Goal: Task Accomplishment & Management: Manage account settings

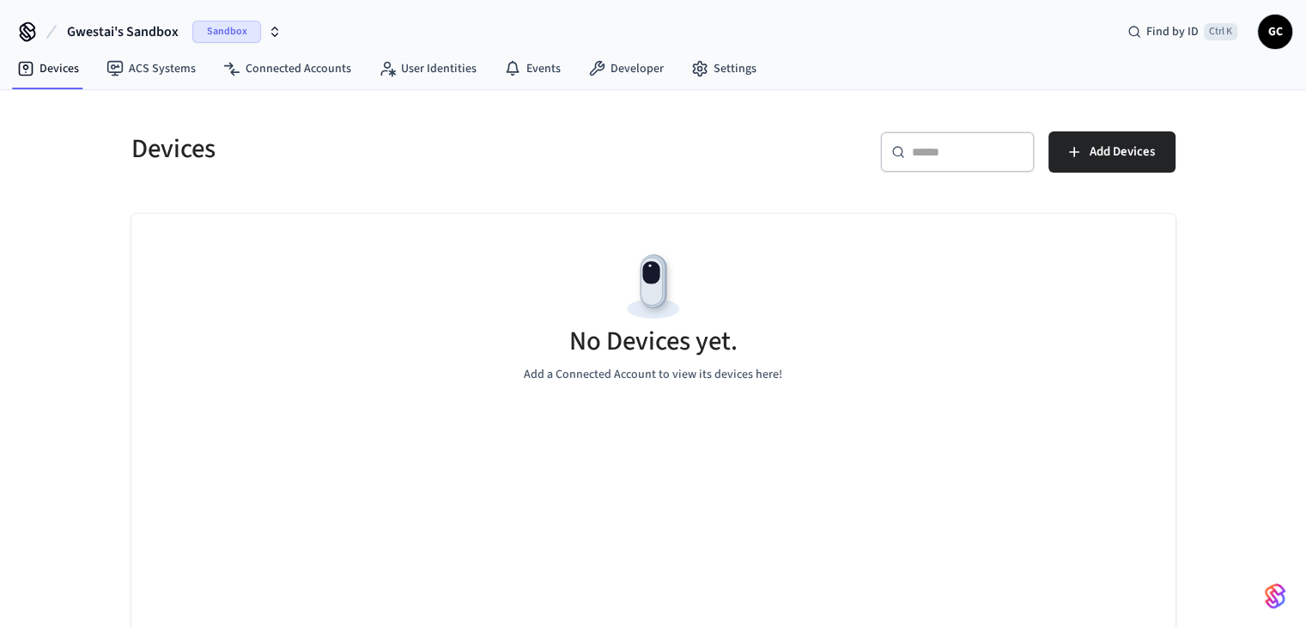
click at [136, 36] on span "Gwestai's Sandbox" at bounding box center [123, 31] width 112 height 21
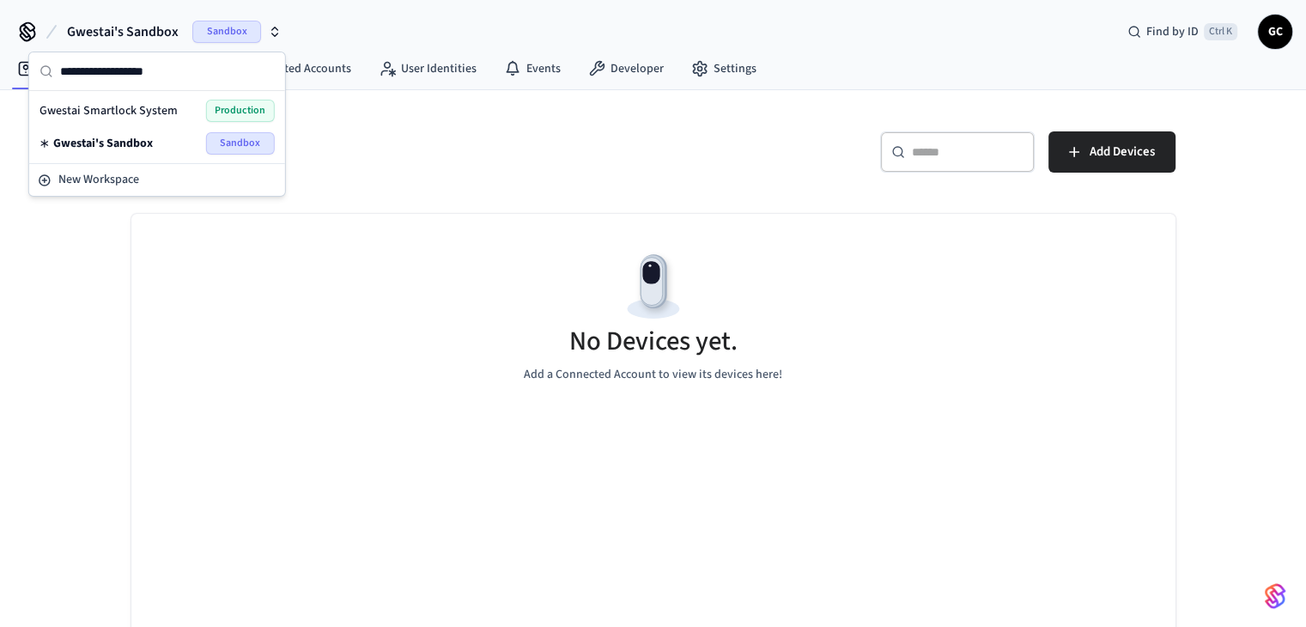
click at [153, 106] on span "Gwestai Smartlock System" at bounding box center [108, 110] width 138 height 17
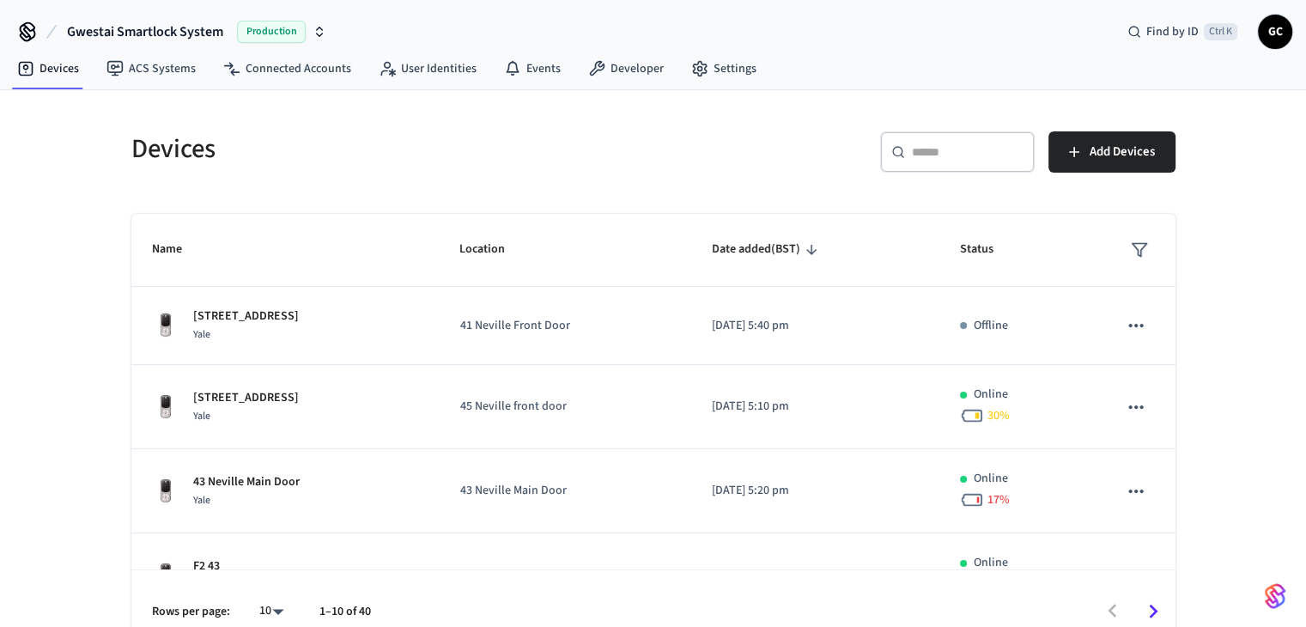
click at [1005, 155] on input "text" at bounding box center [968, 151] width 112 height 17
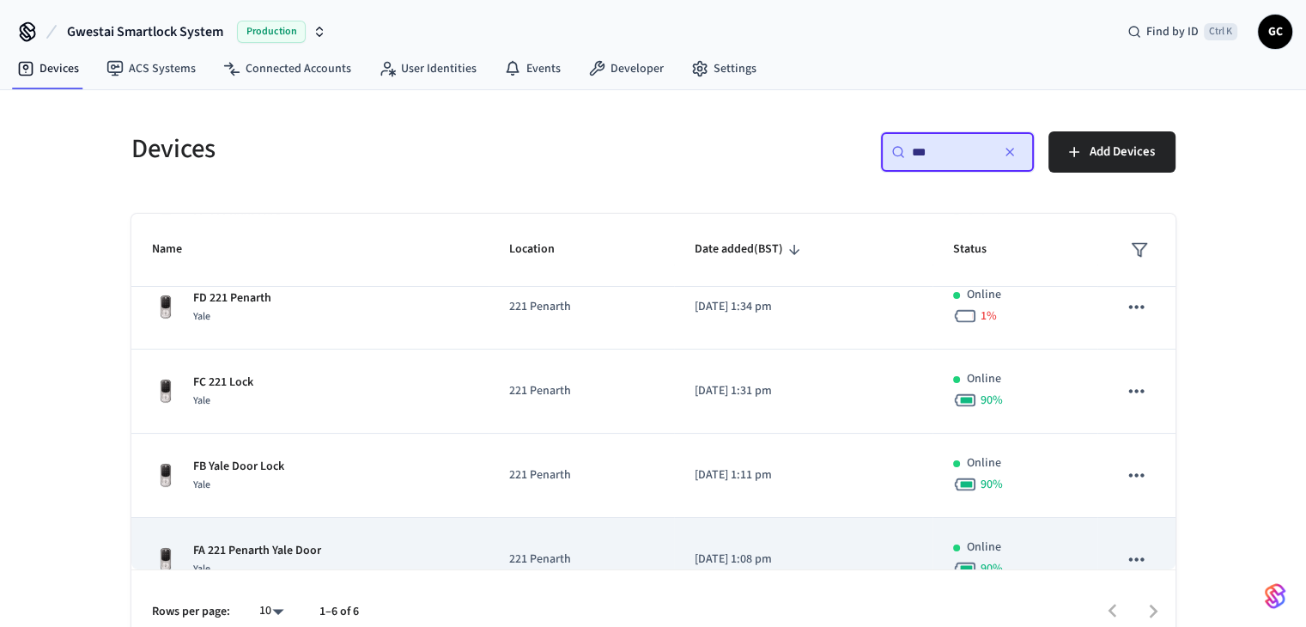
scroll to position [221, 0]
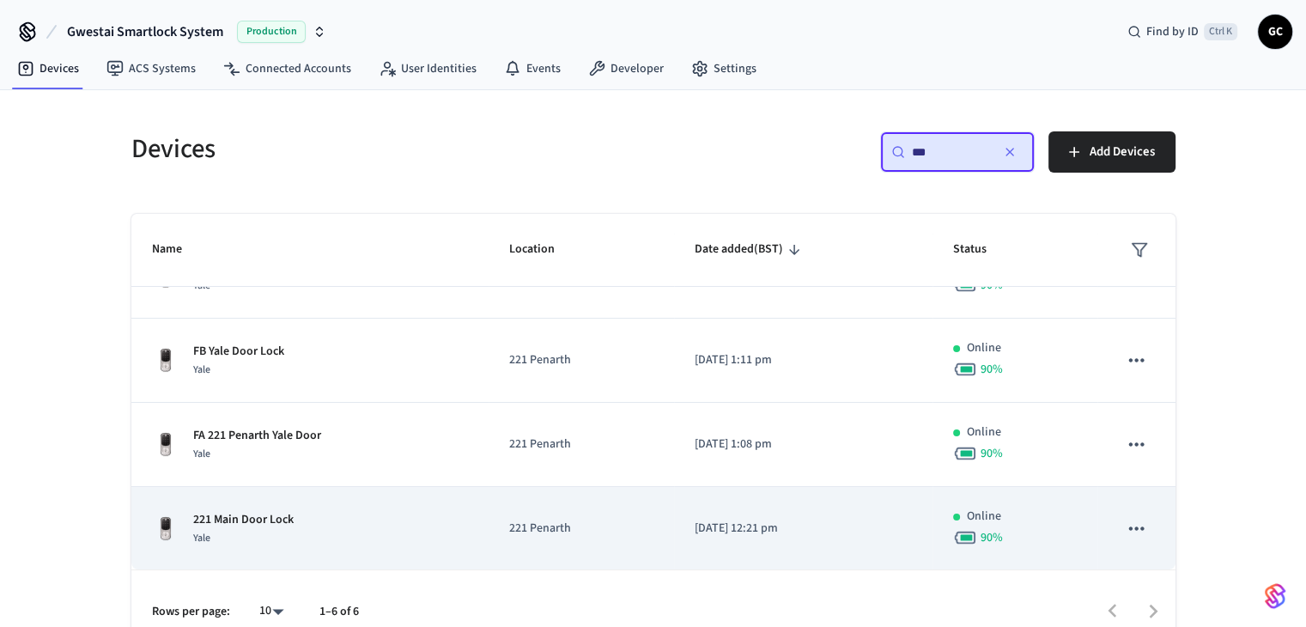
type input "***"
click at [542, 542] on td "221 Penarth" at bounding box center [580, 529] width 185 height 84
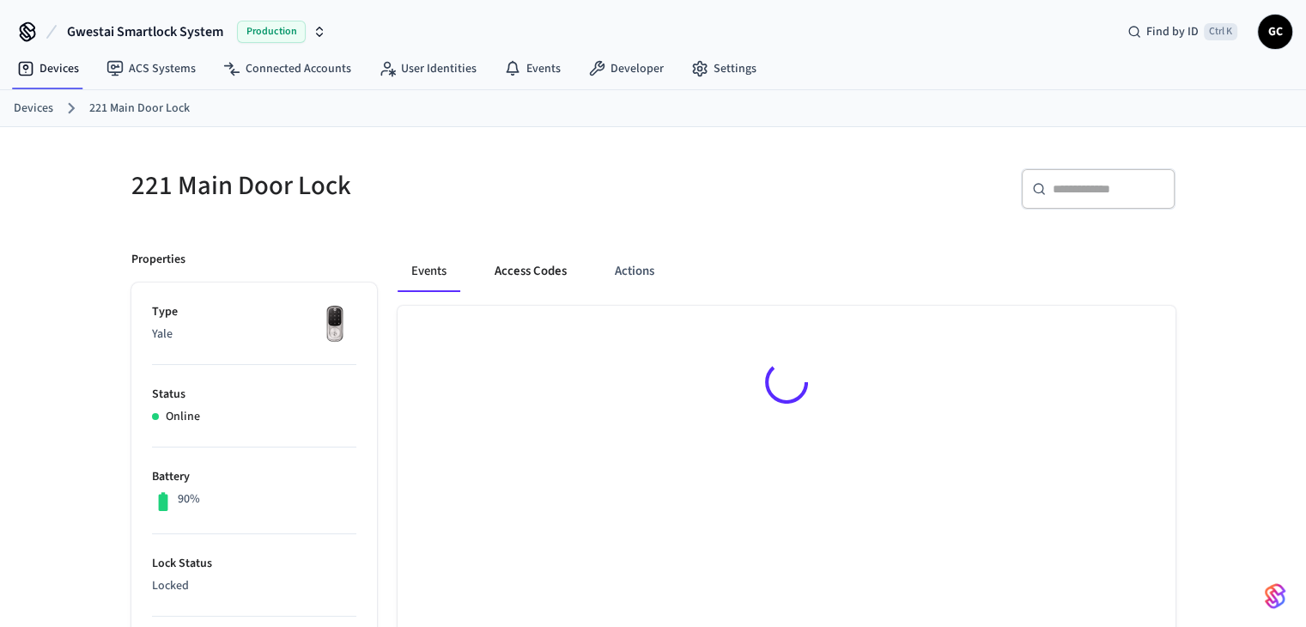
click at [539, 272] on button "Access Codes" at bounding box center [531, 271] width 100 height 41
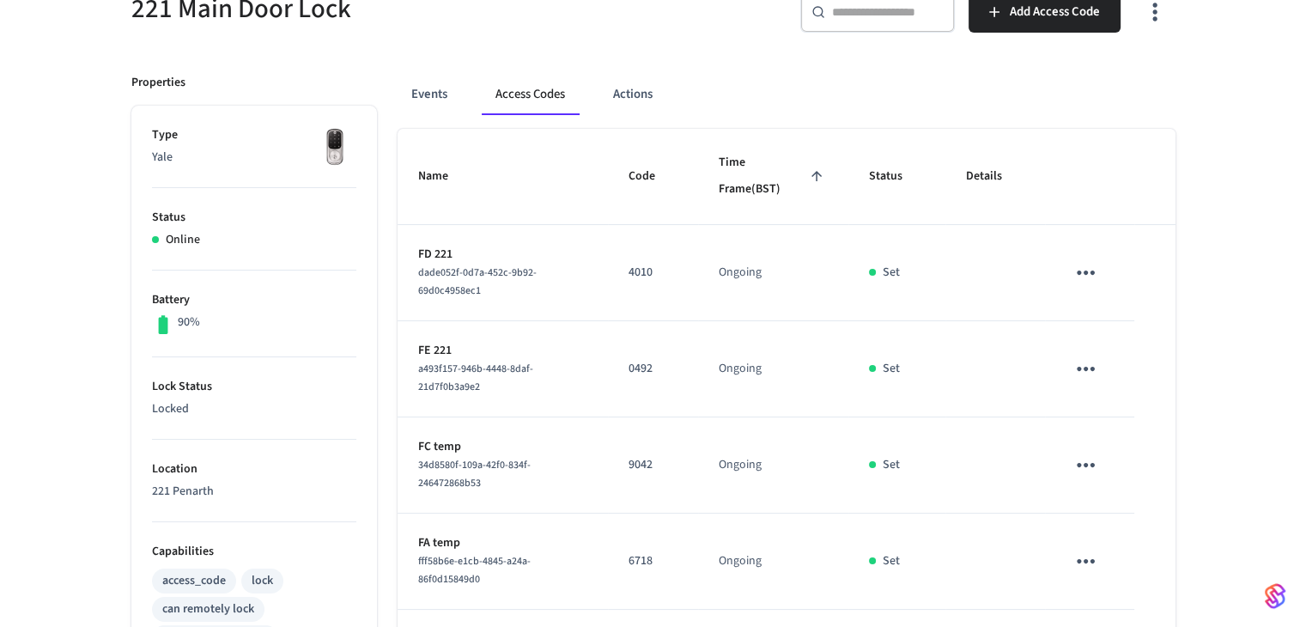
scroll to position [103, 0]
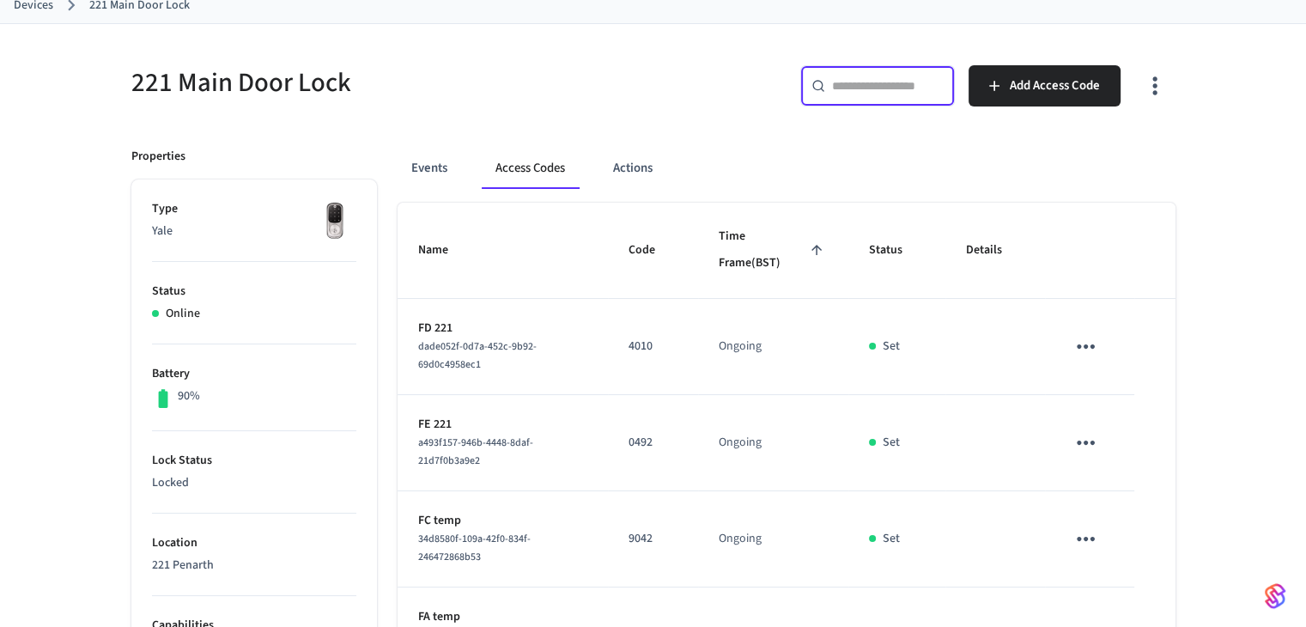
click at [902, 87] on input "text" at bounding box center [888, 85] width 112 height 17
paste input "**********"
type input "**********"
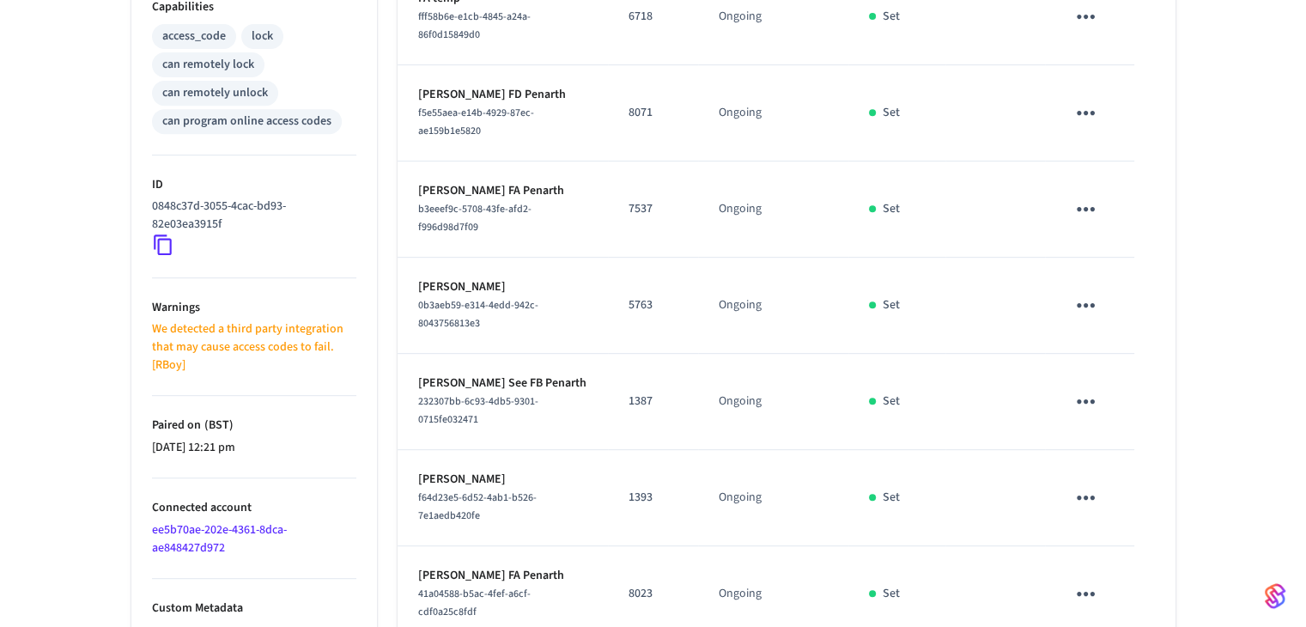
scroll to position [790, 0]
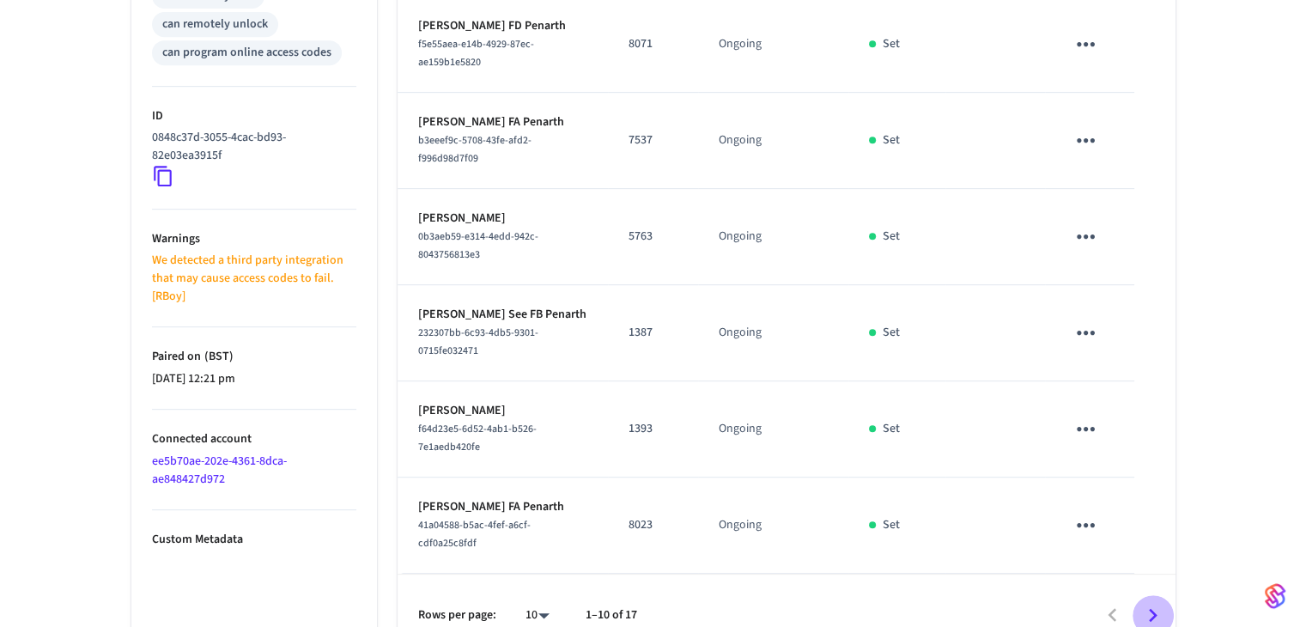
click at [1146, 602] on icon "Go to next page" at bounding box center [1152, 615] width 27 height 27
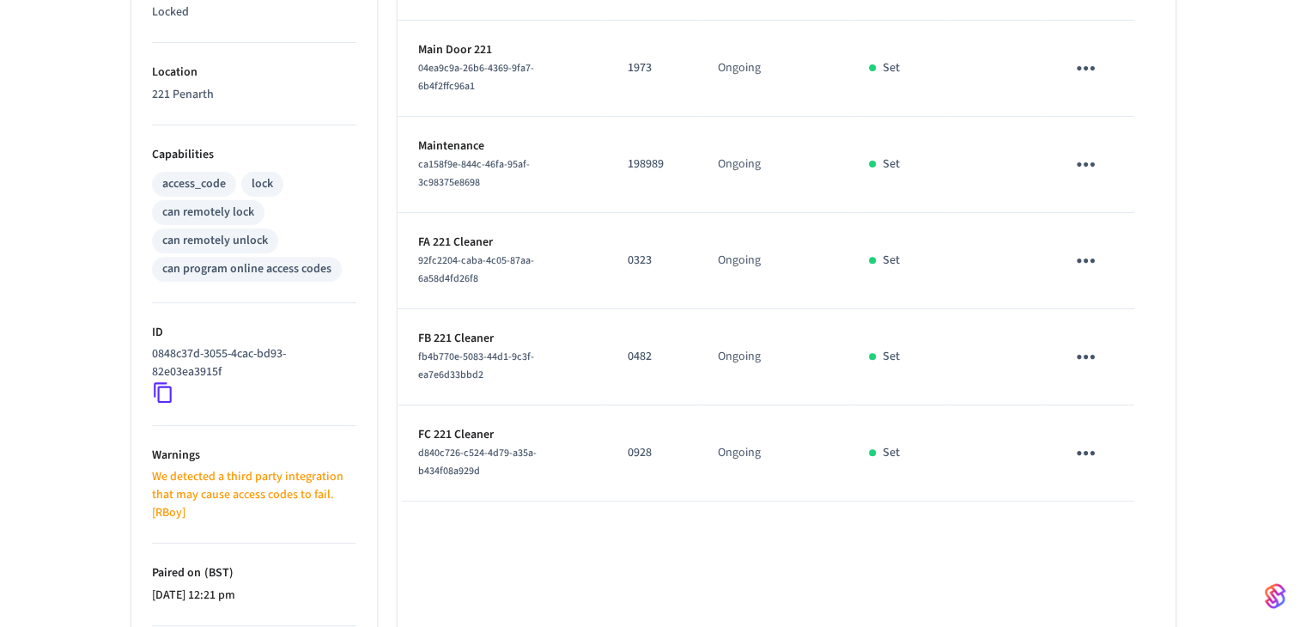
scroll to position [563, 0]
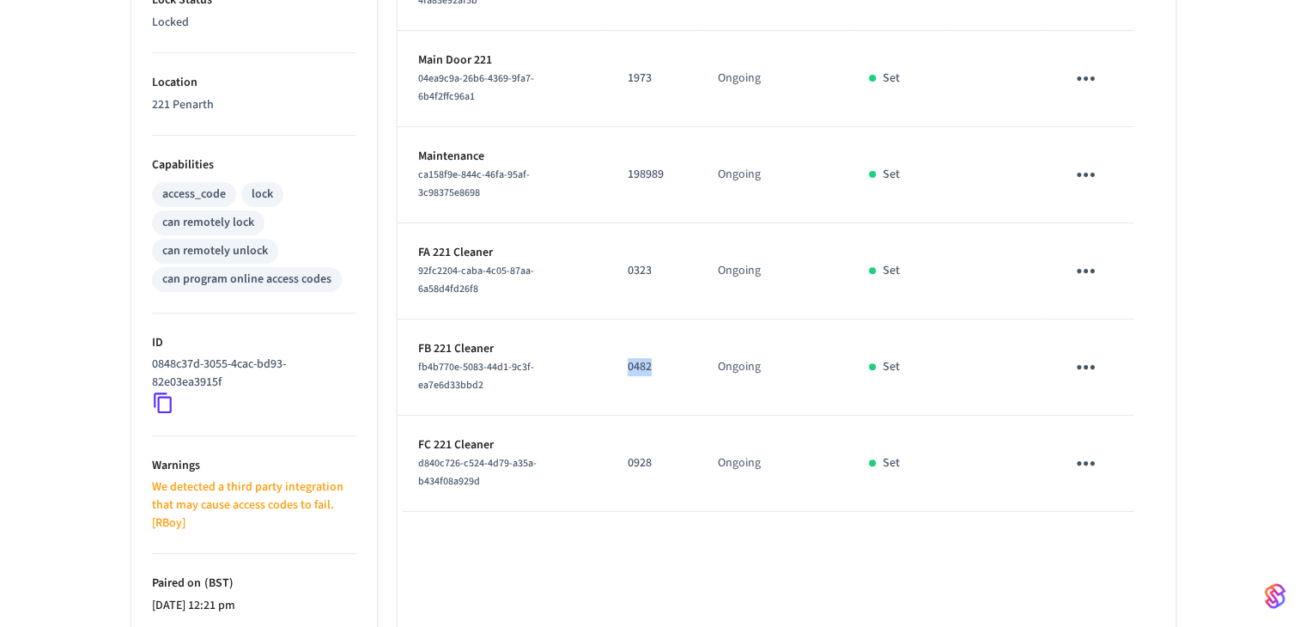
drag, startPoint x: 620, startPoint y: 343, endPoint x: 660, endPoint y: 349, distance: 40.8
click at [666, 351] on td "0482" at bounding box center [652, 367] width 90 height 96
copy p "0482"
